Goal: Task Accomplishment & Management: Manage account settings

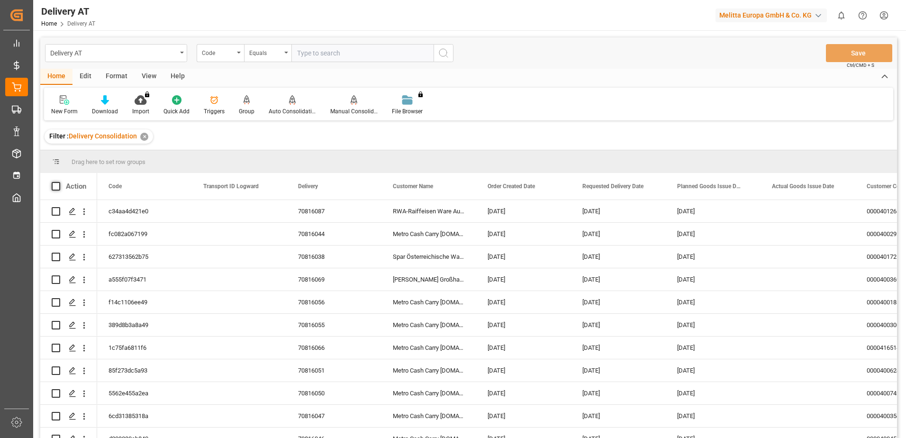
click at [54, 185] on span at bounding box center [56, 186] width 9 height 9
click at [59, 182] on input "checkbox" at bounding box center [59, 182] width 0 height 0
checkbox input "true"
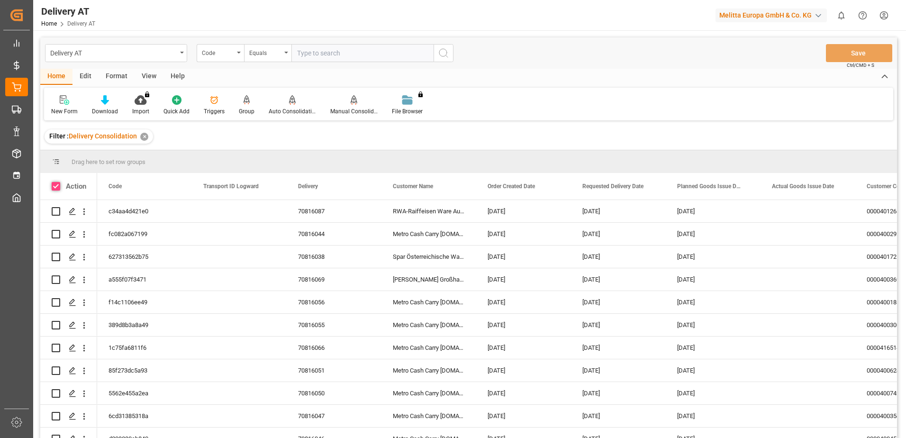
checkbox input "true"
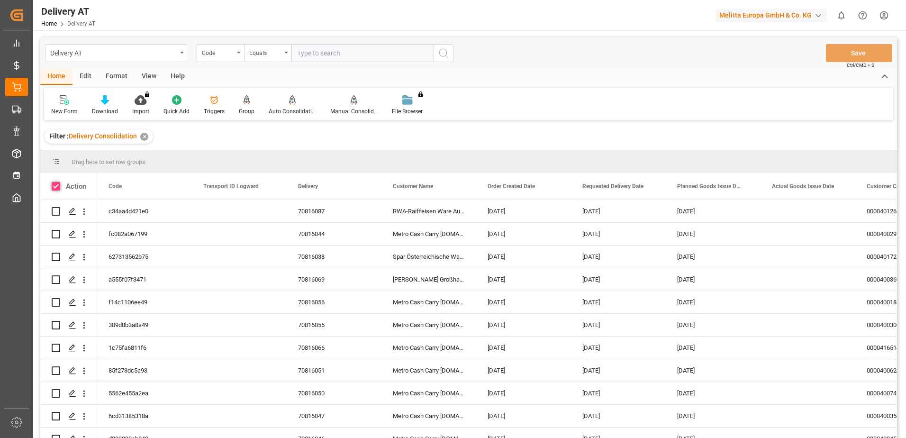
checkbox input "true"
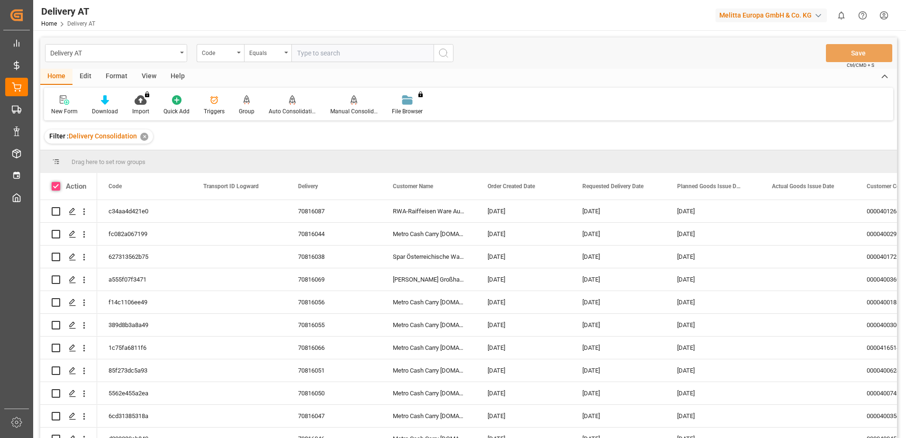
checkbox input "true"
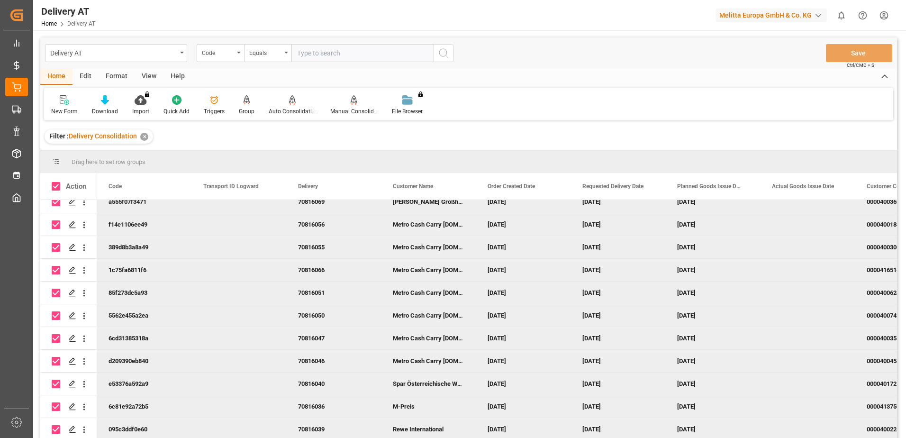
scroll to position [81, 0]
click at [289, 104] on icon at bounding box center [292, 99] width 7 height 9
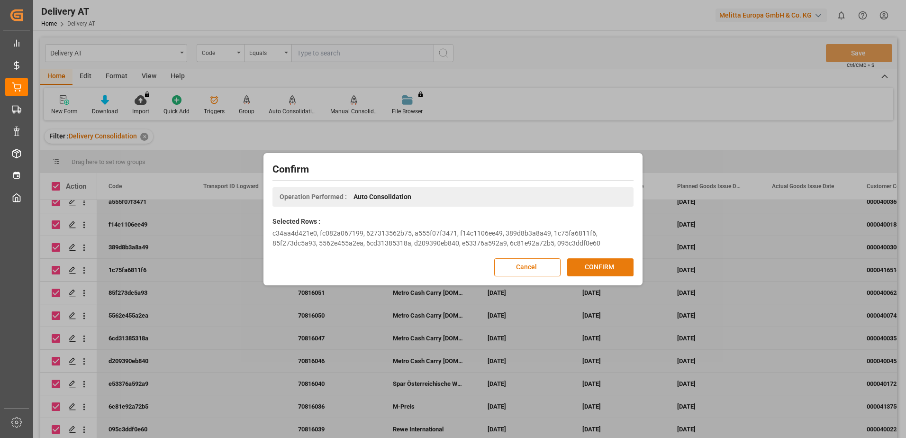
click at [585, 265] on button "CONFIRM" at bounding box center [600, 267] width 66 height 18
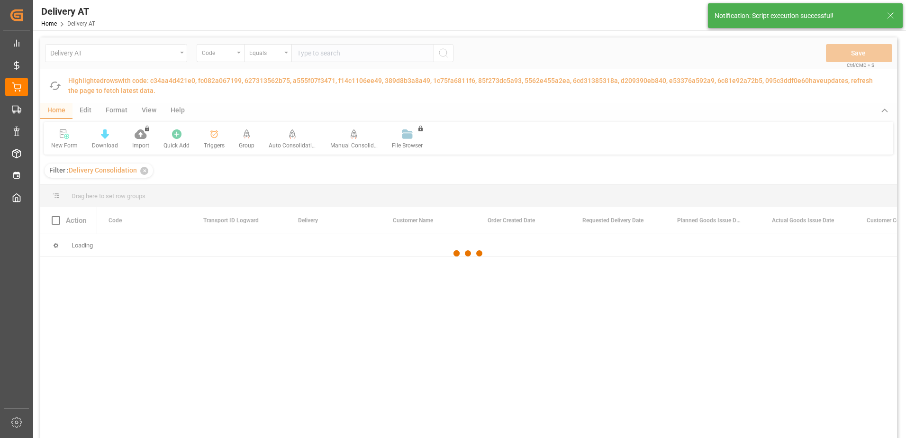
scroll to position [0, 0]
